Goal: Task Accomplishment & Management: Manage account settings

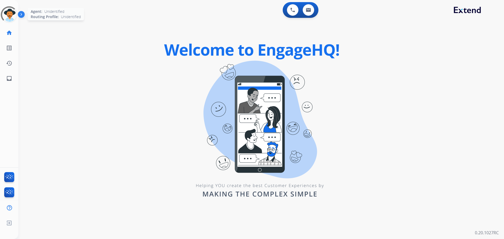
click at [11, 16] on div at bounding box center [9, 14] width 20 height 20
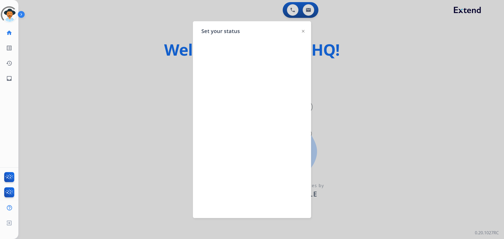
drag, startPoint x: 104, startPoint y: 55, endPoint x: 41, endPoint y: 23, distance: 71.3
click at [104, 55] on div at bounding box center [252, 119] width 504 height 239
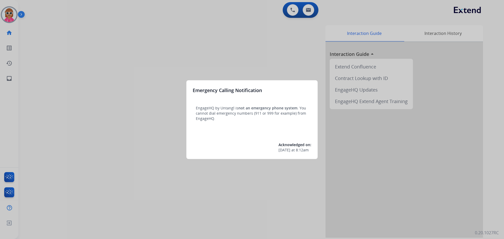
click at [13, 16] on div at bounding box center [252, 119] width 504 height 239
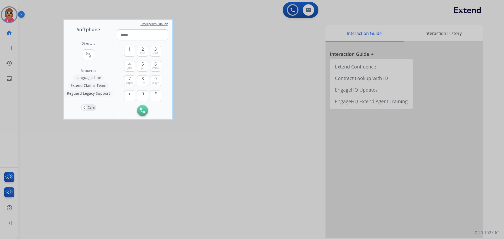
click at [243, 70] on div at bounding box center [252, 119] width 504 height 239
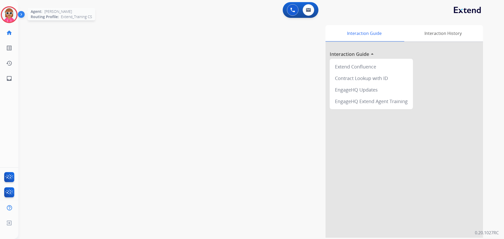
click at [15, 17] on img at bounding box center [9, 14] width 15 height 15
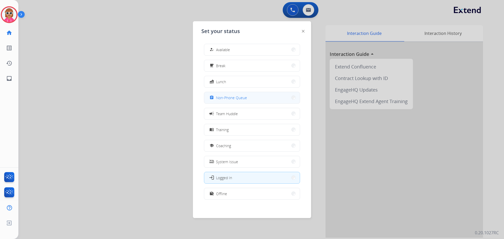
click at [252, 94] on button "assignment Non-Phone Queue" at bounding box center [252, 97] width 96 height 11
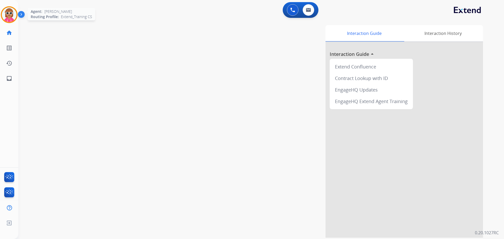
drag, startPoint x: 13, startPoint y: 11, endPoint x: 21, endPoint y: 13, distance: 8.2
click at [13, 12] on img at bounding box center [9, 14] width 15 height 15
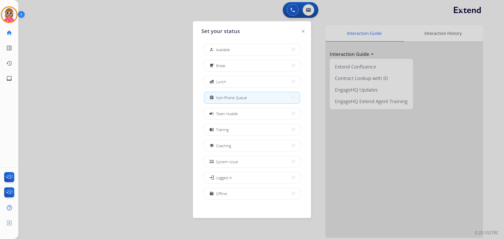
click at [77, 40] on div at bounding box center [252, 119] width 504 height 239
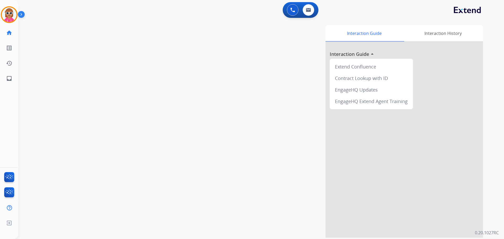
drag, startPoint x: 106, startPoint y: 95, endPoint x: 77, endPoint y: 81, distance: 32.3
click at [105, 91] on div "swap_horiz Break voice bridge close_fullscreen Connect 3-Way Call merge_type Se…" at bounding box center [254, 128] width 473 height 219
click at [5, 9] on div at bounding box center [9, 14] width 17 height 17
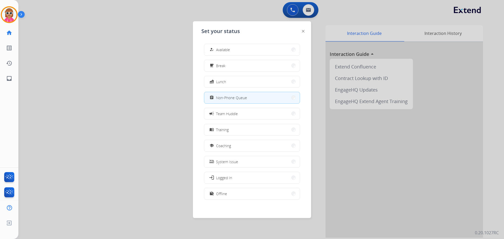
click at [78, 44] on div at bounding box center [252, 119] width 504 height 239
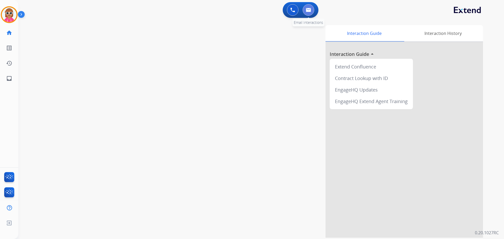
click at [308, 7] on button at bounding box center [309, 10] width 12 height 12
select select "**********"
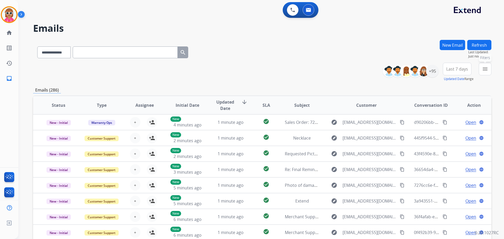
drag, startPoint x: 491, startPoint y: 69, endPoint x: 476, endPoint y: 76, distance: 16.8
click at [491, 69] on button "menu Filters" at bounding box center [485, 69] width 13 height 13
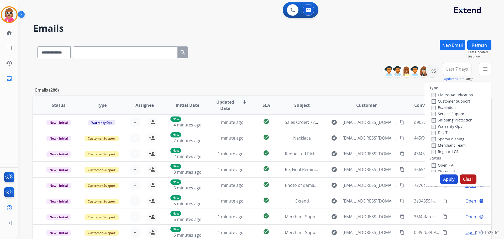
click at [447, 102] on label "Customer Support" at bounding box center [451, 101] width 39 height 5
click at [449, 119] on label "Shipping Protection" at bounding box center [452, 120] width 41 height 5
click at [449, 153] on label "Reguard CS" at bounding box center [445, 151] width 27 height 5
drag, startPoint x: 440, startPoint y: 165, endPoint x: 447, endPoint y: 180, distance: 16.2
click at [440, 166] on label "Open - All" at bounding box center [444, 165] width 24 height 5
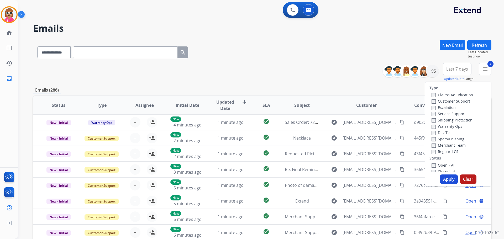
click at [449, 181] on button "Apply" at bounding box center [449, 179] width 18 height 9
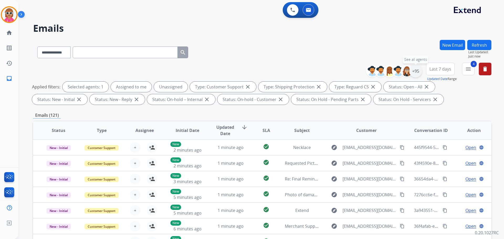
click at [413, 73] on div "+95" at bounding box center [415, 71] width 13 height 13
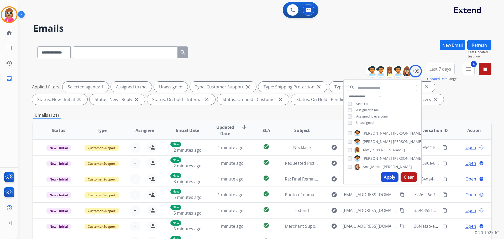
drag, startPoint x: 364, startPoint y: 111, endPoint x: 362, endPoint y: 122, distance: 11.0
click at [364, 111] on span "Assigned to me" at bounding box center [367, 110] width 23 height 4
click at [361, 126] on div "**********" at bounding box center [383, 110] width 78 height 34
click at [365, 122] on span "Unassigned" at bounding box center [364, 123] width 17 height 4
click at [372, 93] on select "**********" at bounding box center [366, 96] width 36 height 6
